Goal: Task Accomplishment & Management: Manage account settings

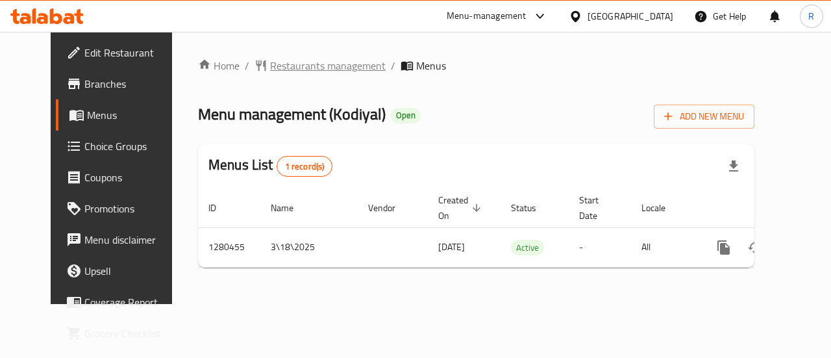
click at [270, 63] on span "Restaurants management" at bounding box center [328, 66] width 116 height 16
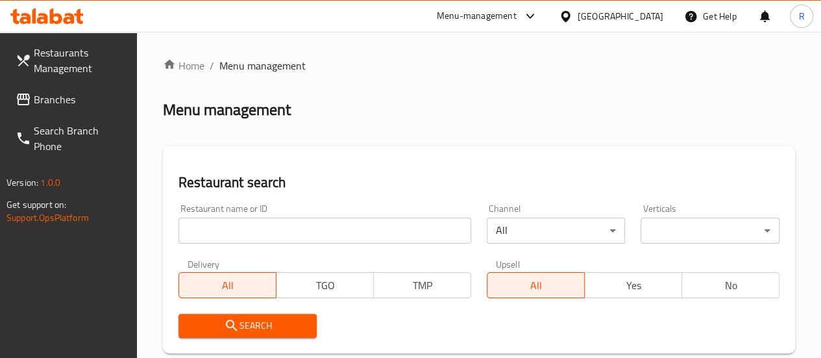
click at [61, 101] on span "Branches" at bounding box center [80, 100] width 93 height 16
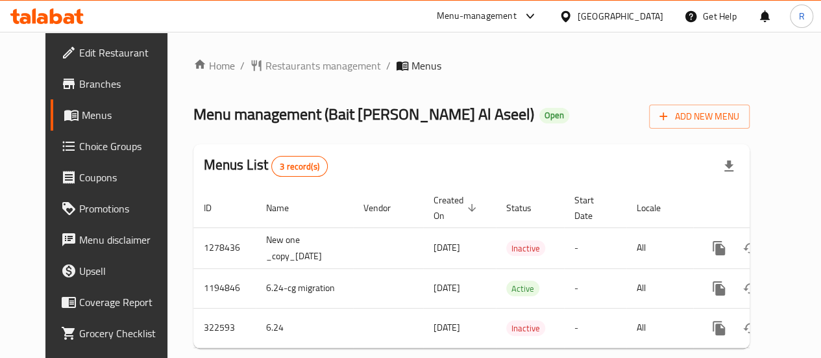
scroll to position [0, 19]
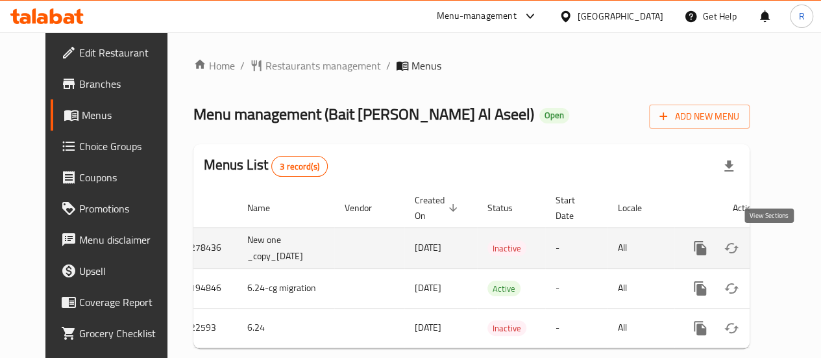
click at [788, 247] on icon "enhanced table" at bounding box center [794, 248] width 12 height 12
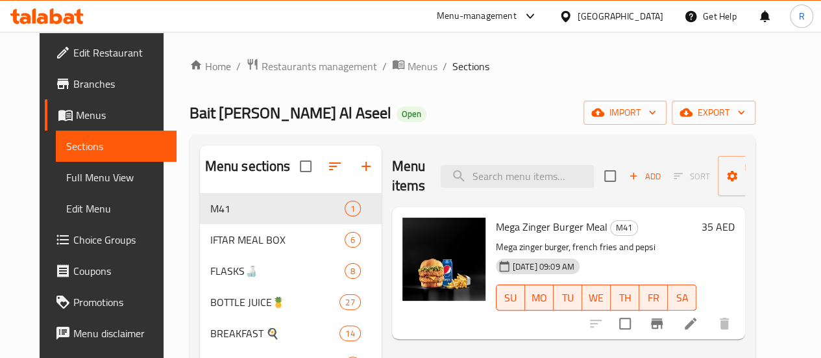
click at [76, 114] on span "Menus" at bounding box center [121, 115] width 90 height 16
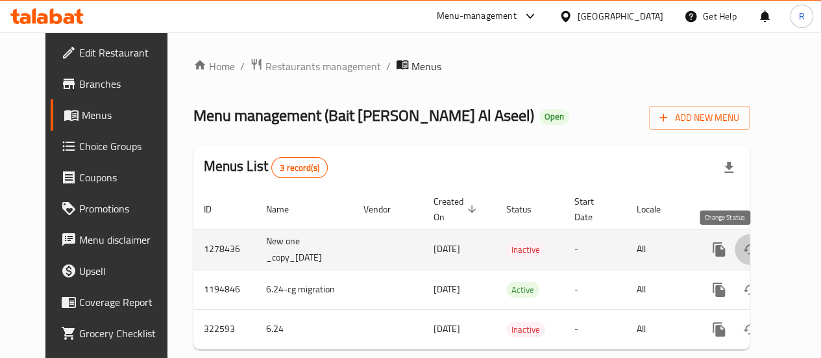
click at [743, 250] on icon "enhanced table" at bounding box center [751, 250] width 16 height 16
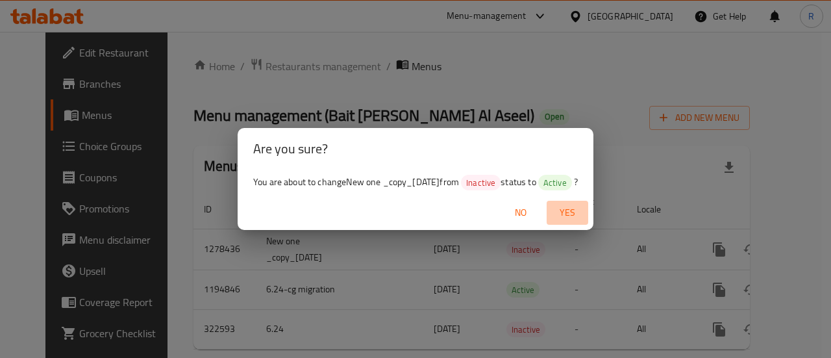
click at [579, 210] on span "Yes" at bounding box center [567, 213] width 31 height 16
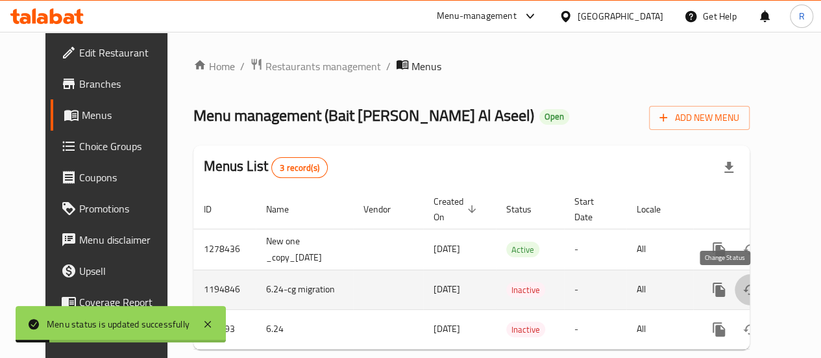
click at [743, 293] on icon "enhanced table" at bounding box center [751, 290] width 16 height 16
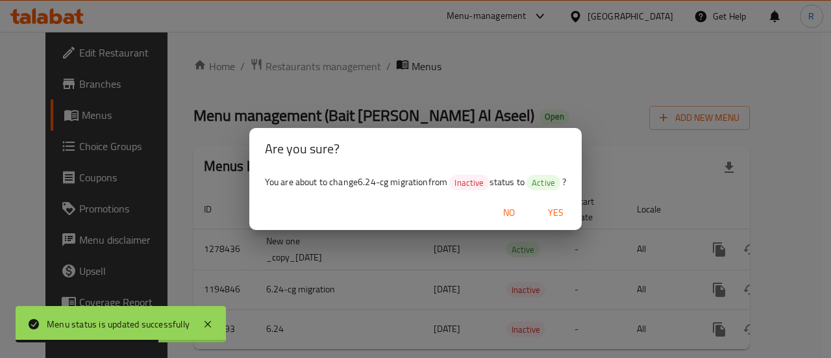
click at [654, 140] on div "Are you sure? You are about to change 6.24-cg migration from Inactive status to…" at bounding box center [415, 179] width 831 height 358
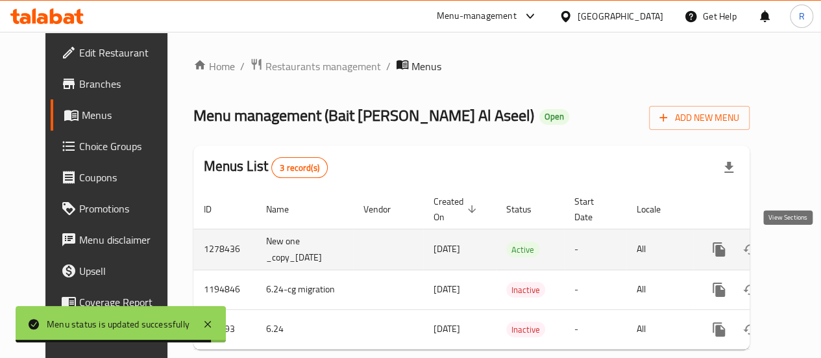
click at [797, 250] on link "enhanced table" at bounding box center [812, 249] width 31 height 31
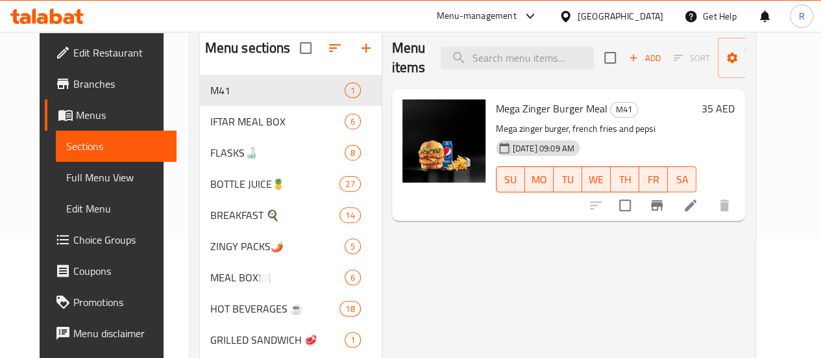
scroll to position [113, 0]
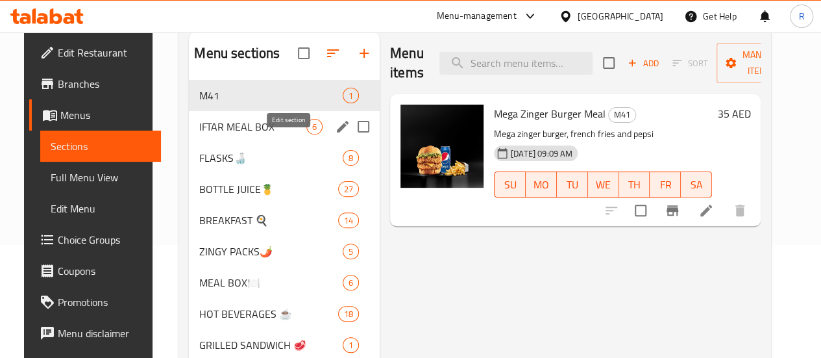
click at [335, 134] on icon "edit" at bounding box center [343, 127] width 16 height 16
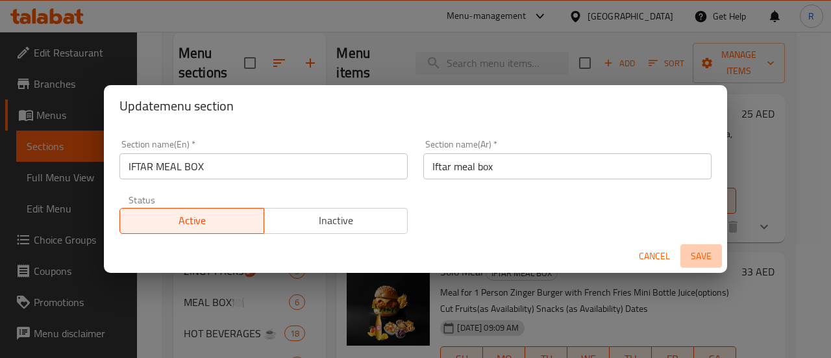
click at [706, 255] on span "Save" at bounding box center [701, 256] width 31 height 16
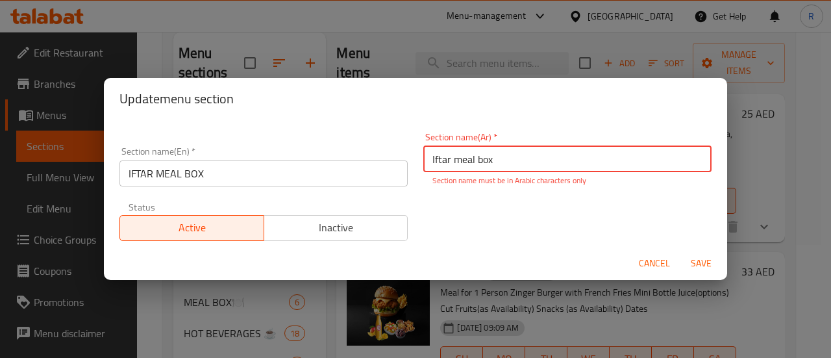
click at [648, 260] on span "Cancel" at bounding box center [654, 263] width 31 height 16
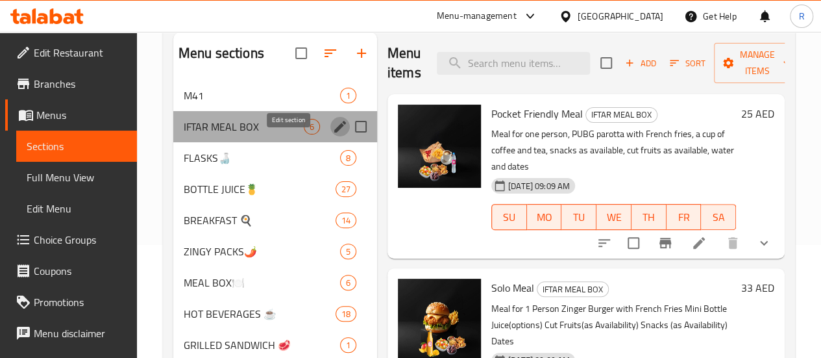
click at [334, 132] on icon "edit" at bounding box center [340, 127] width 12 height 12
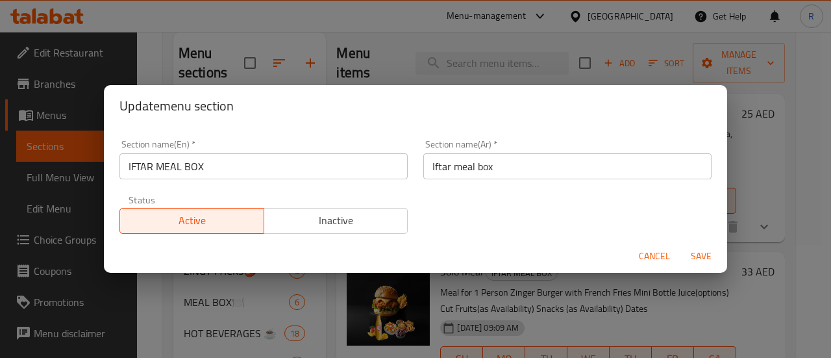
click at [374, 219] on span "Inactive" at bounding box center [336, 220] width 134 height 19
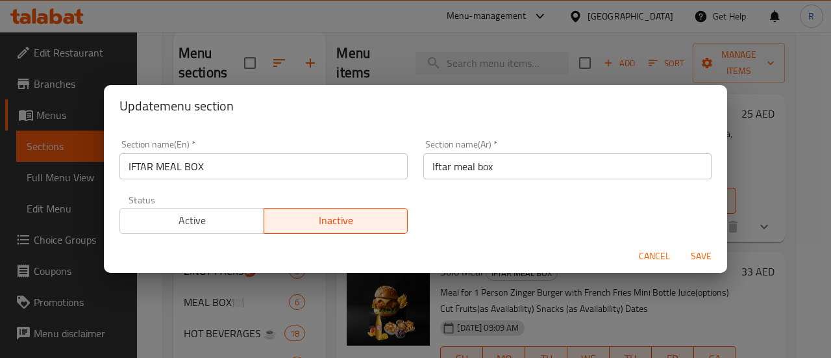
click at [699, 255] on span "Save" at bounding box center [701, 256] width 31 height 16
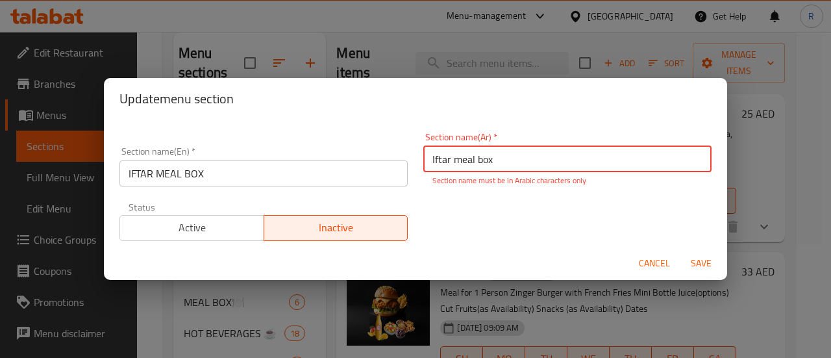
drag, startPoint x: 292, startPoint y: 151, endPoint x: 234, endPoint y: 151, distance: 57.8
click at [237, 151] on div "Section name(En)   * IFTAR MEAL BOX Section name(En) * Section name(Ar)   * Ift…" at bounding box center [416, 187] width 608 height 124
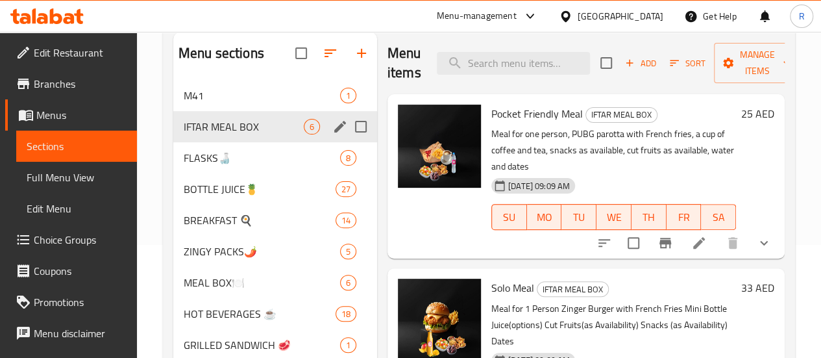
click at [332, 134] on icon "edit" at bounding box center [340, 127] width 16 height 16
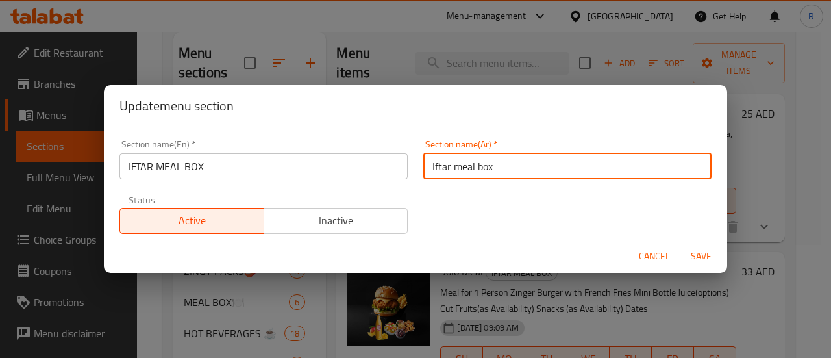
drag, startPoint x: 525, startPoint y: 164, endPoint x: 386, endPoint y: 153, distance: 139.4
click at [388, 153] on div "Section name(En)   * IFTAR MEAL BOX Section name(En) * Section name(Ar)   * Ift…" at bounding box center [416, 187] width 608 height 110
paste input "علبة وجبة افطار"
type input "علبة وجبة افطار"
click at [331, 229] on span "Inactive" at bounding box center [336, 220] width 134 height 19
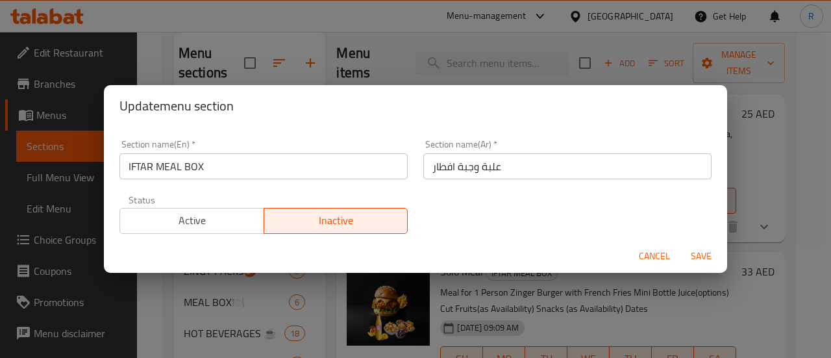
click at [697, 252] on span "Save" at bounding box center [701, 256] width 31 height 16
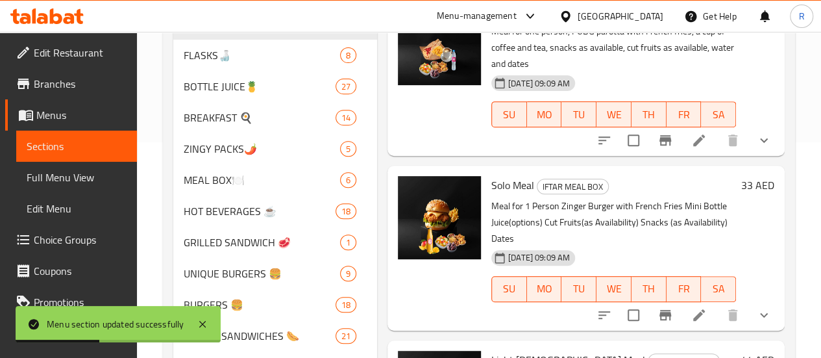
scroll to position [219, 0]
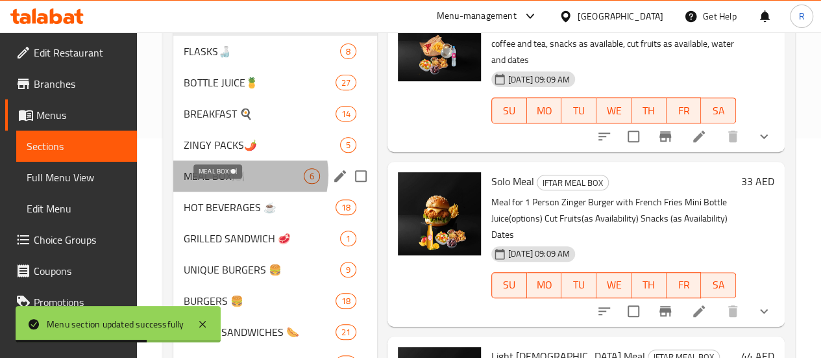
click at [244, 184] on span "MEAL BOX🍽️" at bounding box center [244, 176] width 120 height 16
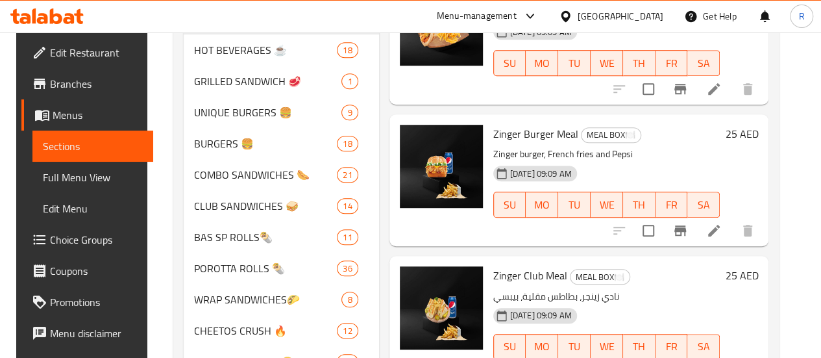
scroll to position [386, 0]
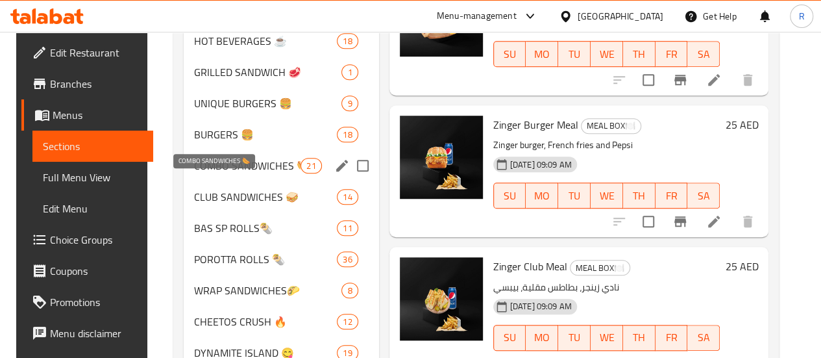
click at [224, 173] on span "COMBO SANDWICHES 🌭" at bounding box center [247, 166] width 106 height 16
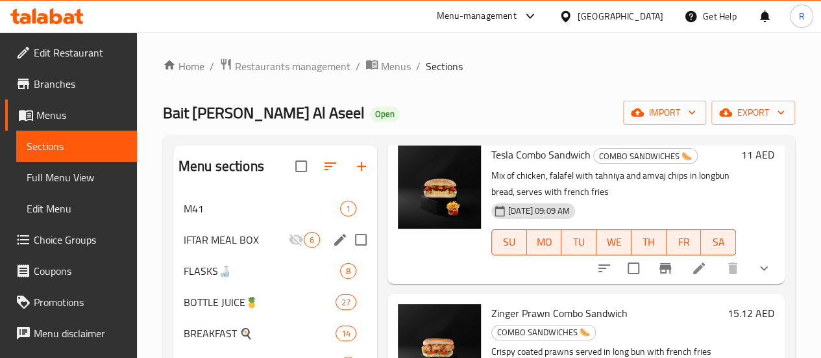
click at [398, 63] on span "Menus" at bounding box center [396, 66] width 30 height 16
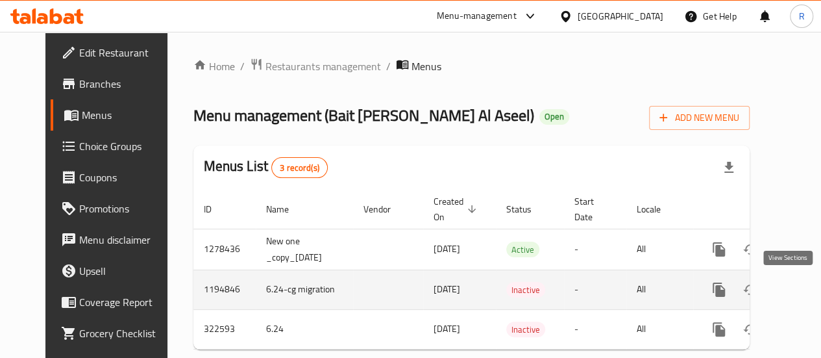
click at [807, 293] on icon "enhanced table" at bounding box center [813, 290] width 12 height 12
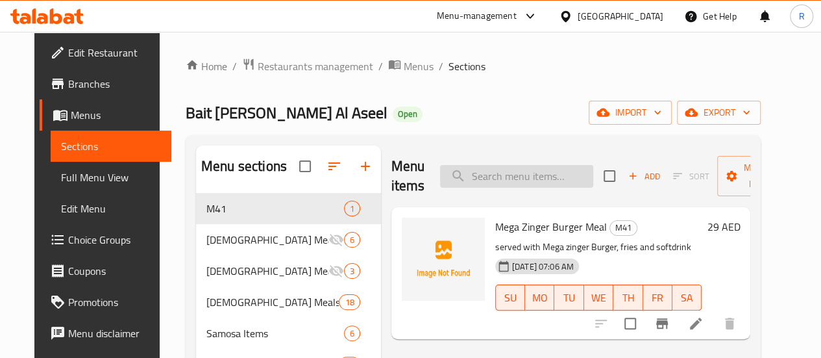
click at [520, 176] on input "search" at bounding box center [516, 176] width 153 height 23
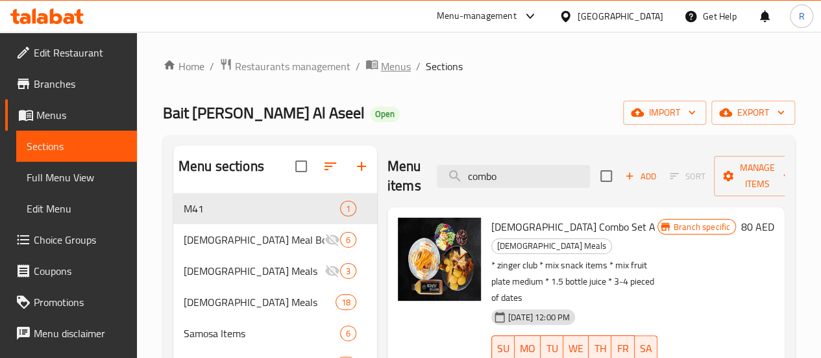
type input "combo"
click at [397, 67] on span "Menus" at bounding box center [396, 66] width 30 height 16
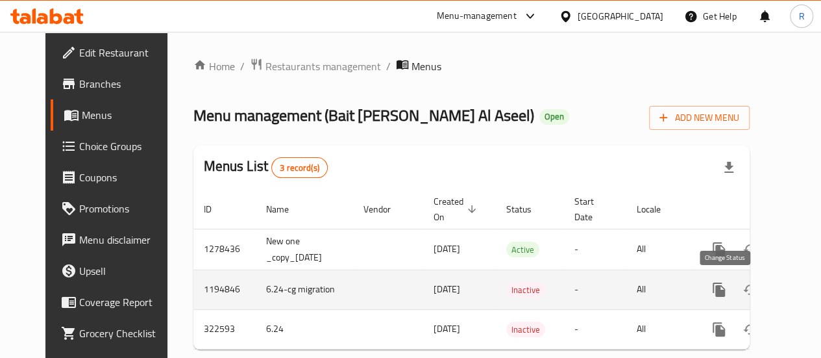
click at [743, 290] on icon "enhanced table" at bounding box center [751, 290] width 16 height 16
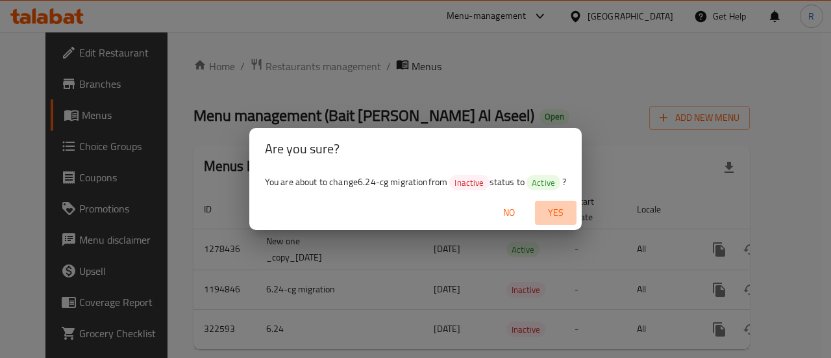
click at [565, 212] on span "Yes" at bounding box center [555, 213] width 31 height 16
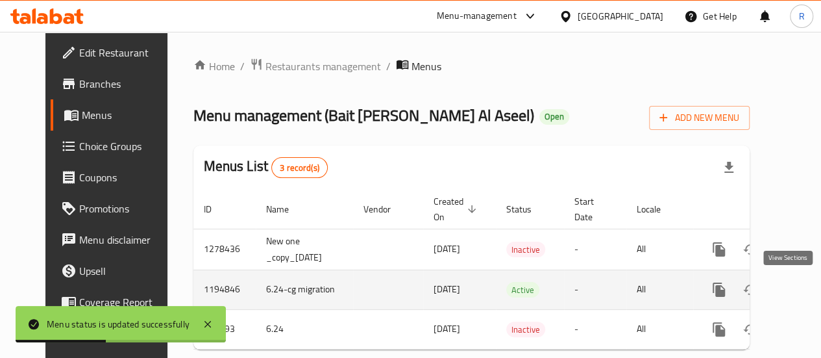
click at [807, 292] on icon "enhanced table" at bounding box center [813, 290] width 12 height 12
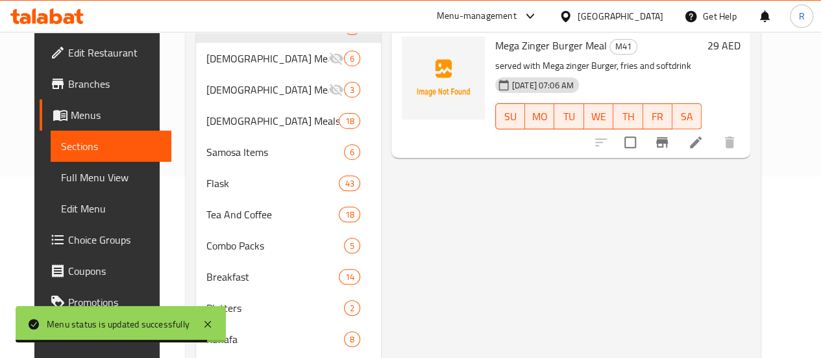
scroll to position [190, 0]
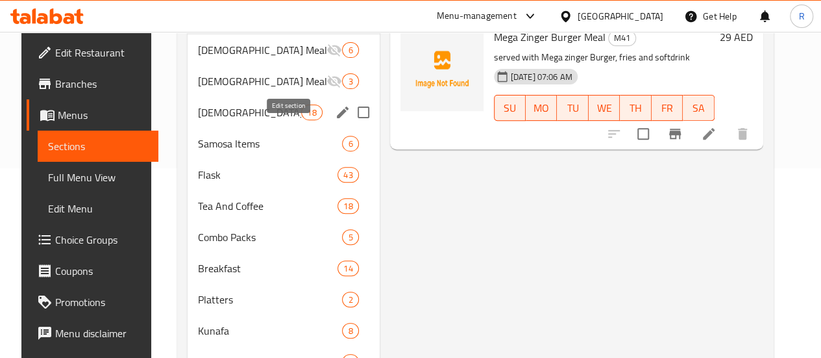
click at [335, 120] on icon "edit" at bounding box center [343, 113] width 16 height 16
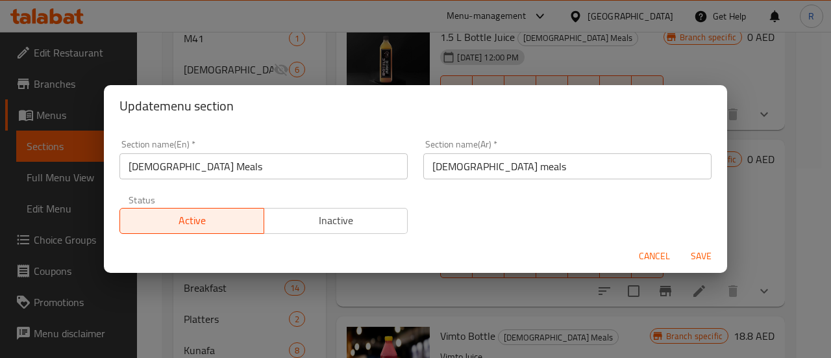
drag, startPoint x: 493, startPoint y: 162, endPoint x: 369, endPoint y: 158, distance: 123.4
click at [377, 158] on div "Section name(En)   * Iftar Meals Section name(En) * Section name(Ar)   * Iftar …" at bounding box center [416, 187] width 608 height 110
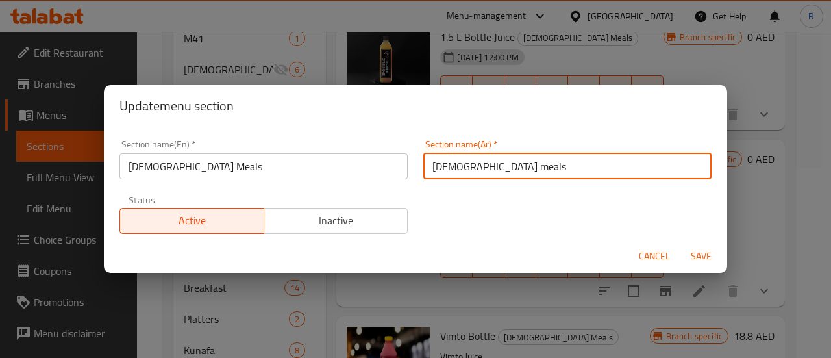
paste input "علبة وجبة افطار"
type input "علبة وجبة افطار"
click at [332, 223] on span "Inactive" at bounding box center [336, 220] width 134 height 19
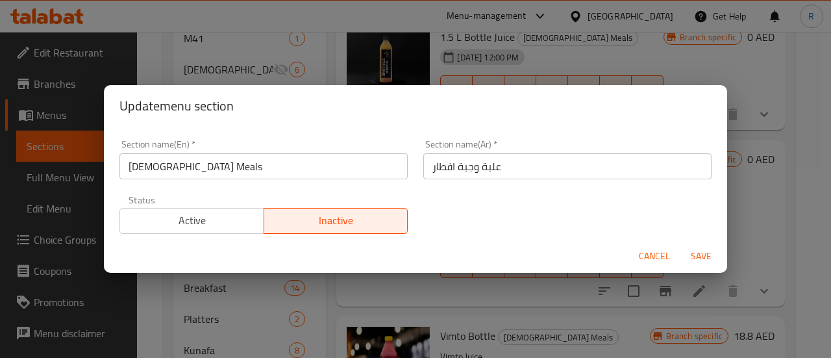
click at [699, 259] on span "Save" at bounding box center [701, 256] width 31 height 16
